Goal: Information Seeking & Learning: Learn about a topic

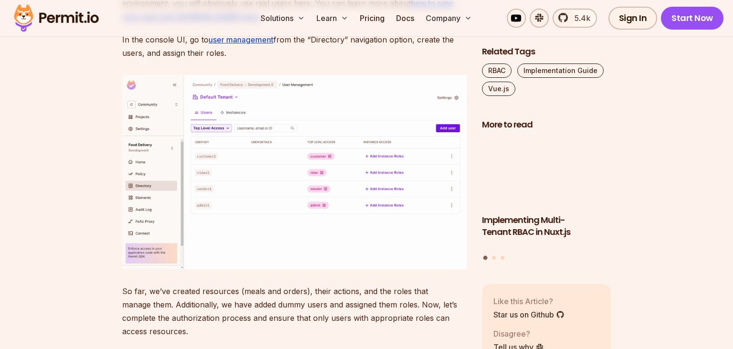
scroll to position [4365, 0]
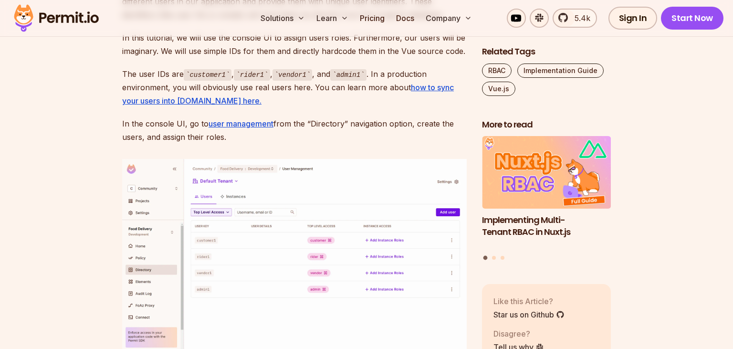
drag, startPoint x: 120, startPoint y: 173, endPoint x: 153, endPoint y: 176, distance: 33.5
copy h2 "RBAC"
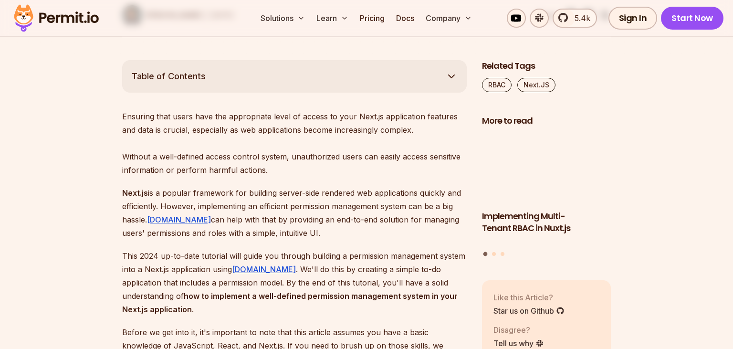
scroll to position [588, 0]
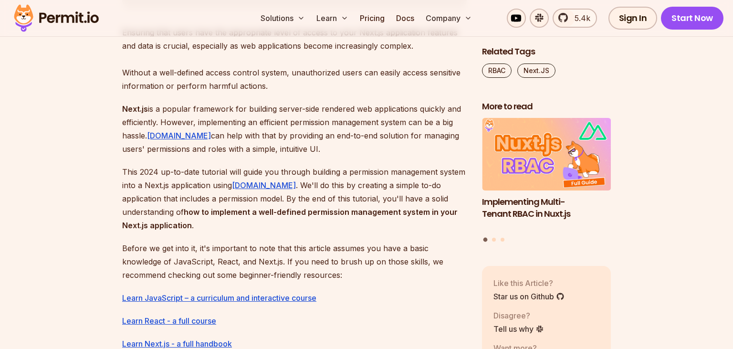
drag, startPoint x: 295, startPoint y: 150, endPoint x: 253, endPoint y: 151, distance: 42.0
click at [253, 151] on p "Next.js is a popular framework for building server-side rendered web applicatio…" at bounding box center [294, 128] width 344 height 53
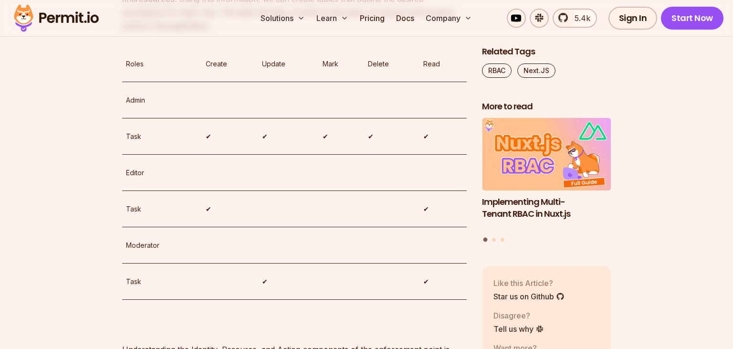
scroll to position [2686, 0]
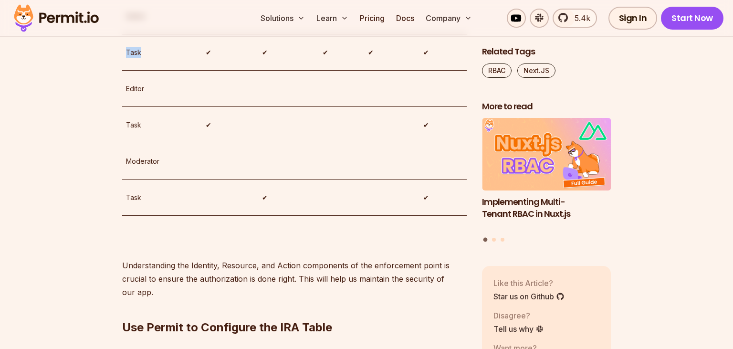
drag, startPoint x: 123, startPoint y: 184, endPoint x: 172, endPoint y: 188, distance: 49.4
click at [172, 71] on td "Task" at bounding box center [162, 52] width 80 height 36
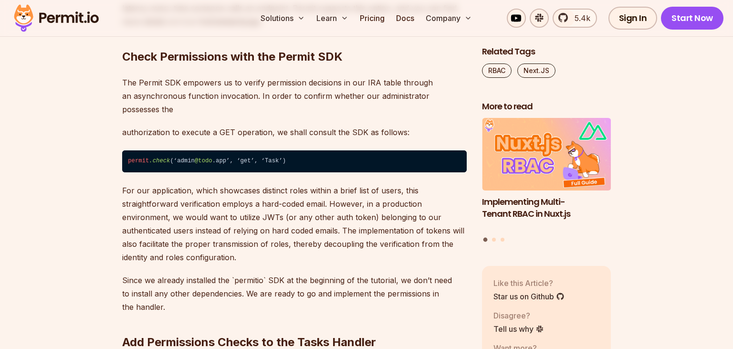
scroll to position [4113, 0]
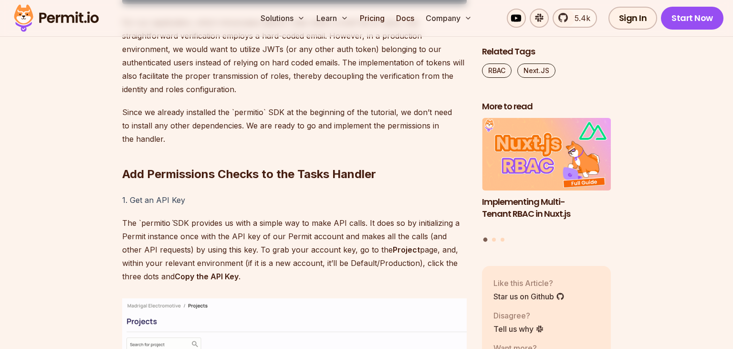
click at [266, 182] on h2 "Add Permissions Checks to the Tasks Handler" at bounding box center [294, 154] width 344 height 53
